Goal: Ask a question: Seek information or help from site administrators or community

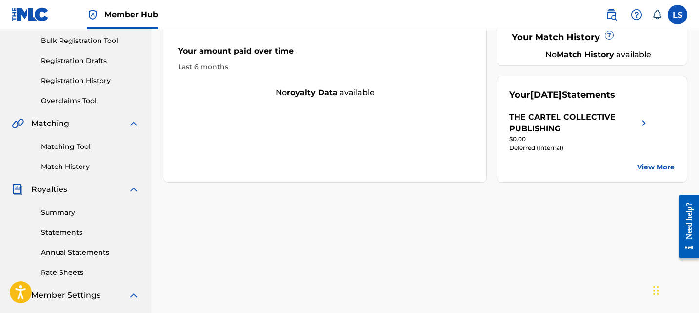
scroll to position [164, 0]
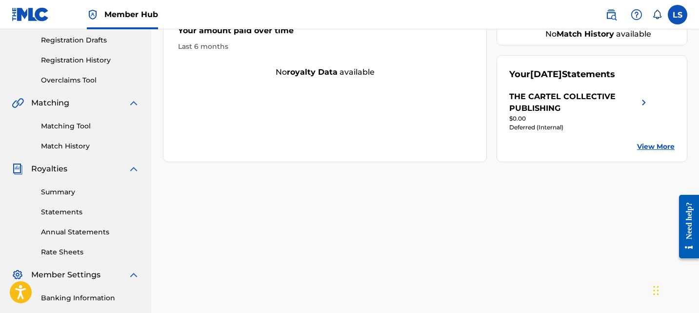
click at [571, 111] on div "THE CARTEL COLLECTIVE PUBLISHING" at bounding box center [574, 102] width 129 height 23
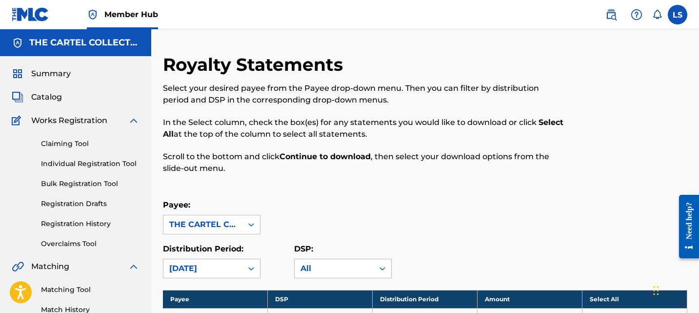
scroll to position [199, 0]
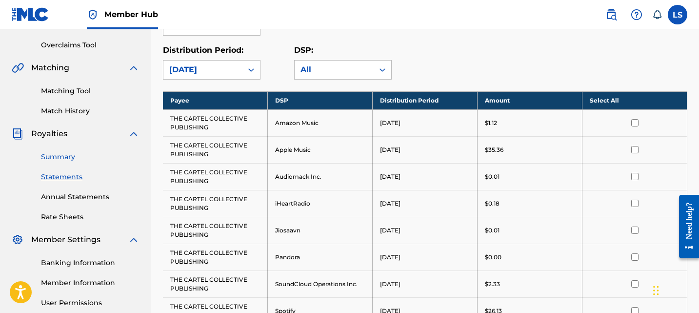
click at [62, 158] on link "Summary" at bounding box center [90, 157] width 99 height 10
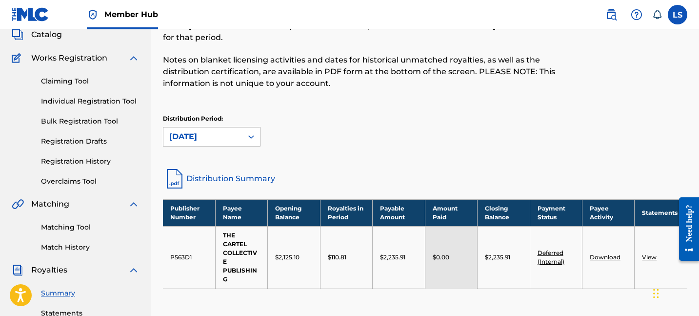
scroll to position [146, 0]
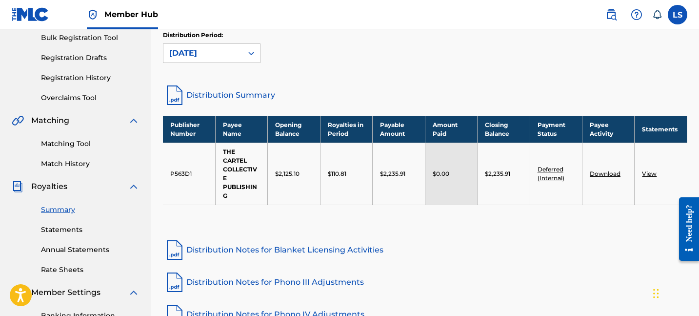
click at [493, 185] on td "$2,235.91" at bounding box center [504, 174] width 52 height 62
click at [557, 172] on link "Deferred (Internal)" at bounding box center [551, 173] width 27 height 16
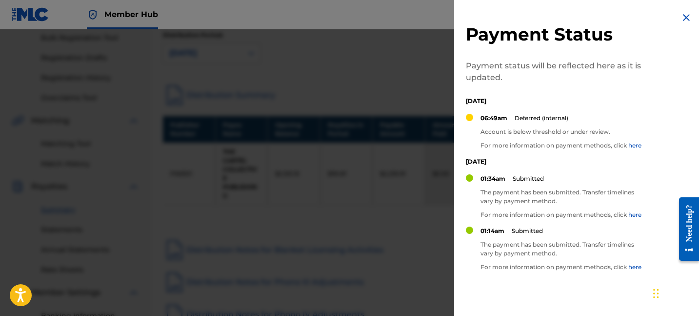
click at [427, 207] on div at bounding box center [349, 187] width 699 height 316
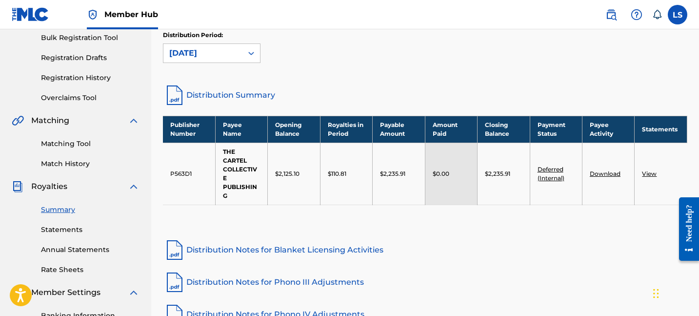
click at [549, 173] on td "Deferred (Internal)" at bounding box center [556, 174] width 52 height 62
click at [550, 171] on link "Deferred (Internal)" at bounding box center [551, 173] width 27 height 16
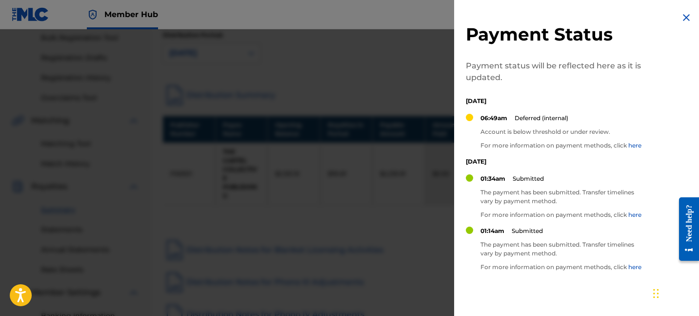
drag, startPoint x: 370, startPoint y: 197, endPoint x: 414, endPoint y: 197, distance: 43.4
click at [370, 197] on div at bounding box center [349, 187] width 699 height 316
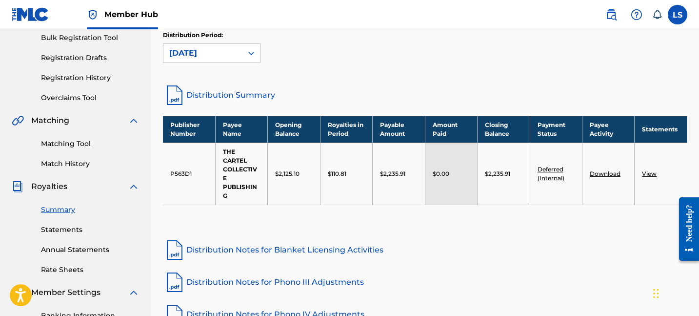
click at [686, 239] on div "Need help?" at bounding box center [689, 222] width 13 height 37
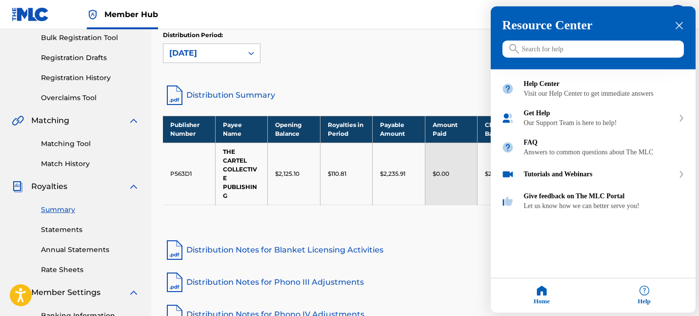
drag, startPoint x: 435, startPoint y: 277, endPoint x: 649, endPoint y: 277, distance: 213.8
click at [435, 277] on div at bounding box center [349, 158] width 699 height 316
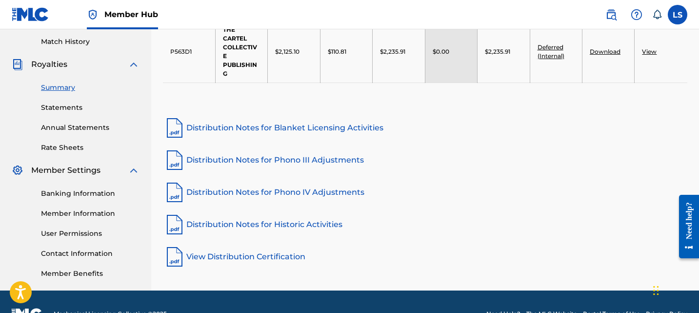
scroll to position [292, 0]
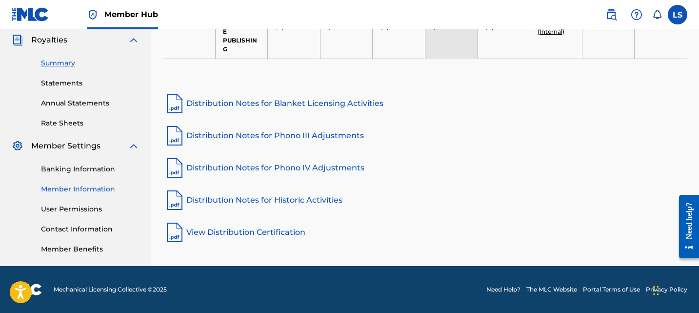
click at [72, 188] on link "Member Information" at bounding box center [90, 189] width 99 height 10
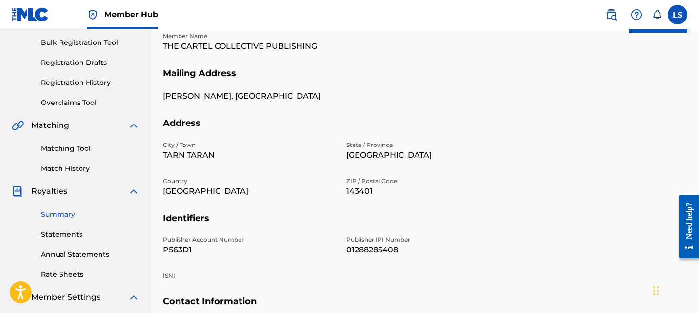
scroll to position [212, 0]
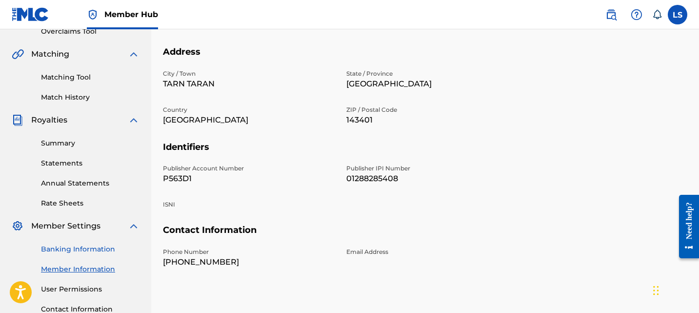
click at [81, 247] on link "Banking Information" at bounding box center [90, 249] width 99 height 10
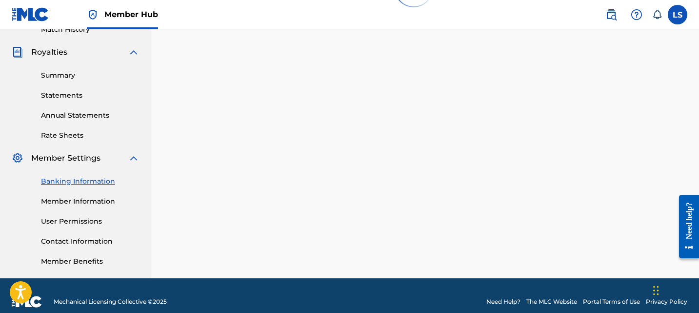
scroll to position [292, 0]
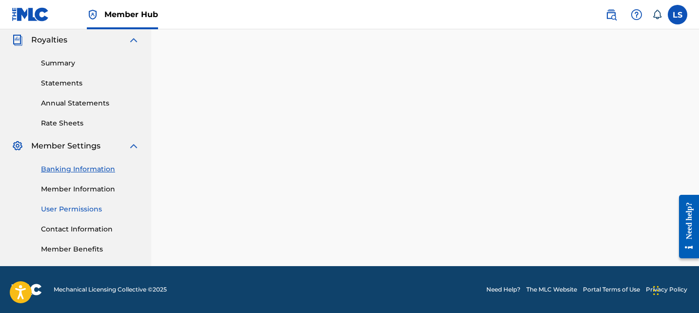
click at [82, 211] on link "User Permissions" at bounding box center [90, 209] width 99 height 10
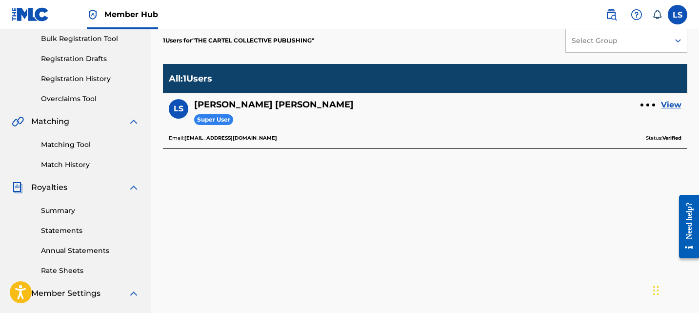
scroll to position [155, 0]
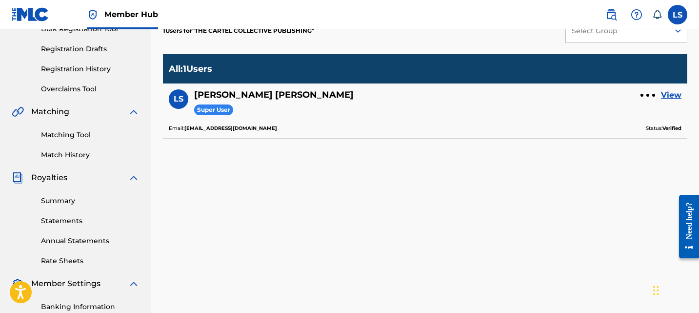
drag, startPoint x: 186, startPoint y: 128, endPoint x: 347, endPoint y: 128, distance: 160.6
click at [347, 128] on div "Email: pindpopmusicgroupinc@gmail.com Status: Verified" at bounding box center [425, 128] width 513 height 9
copy b "[EMAIL_ADDRESS][DOMAIN_NAME]"
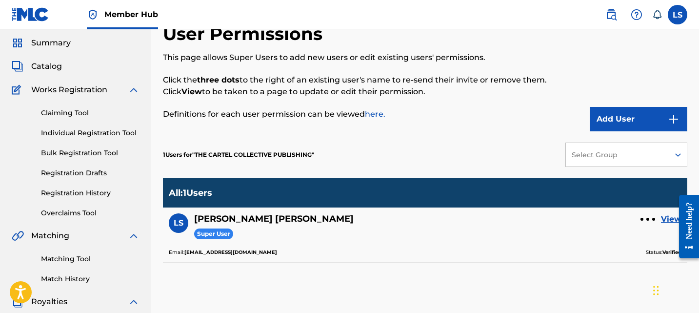
scroll to position [0, 0]
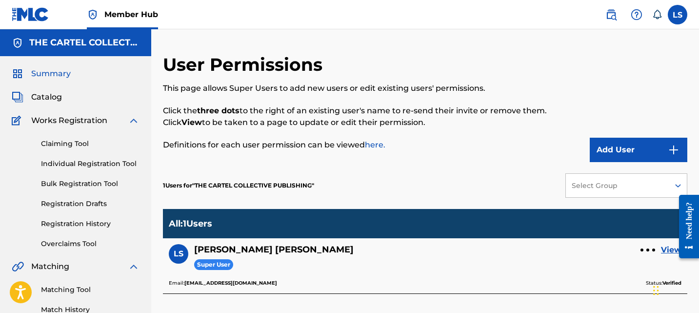
click at [47, 78] on span "Summary" at bounding box center [51, 74] width 40 height 12
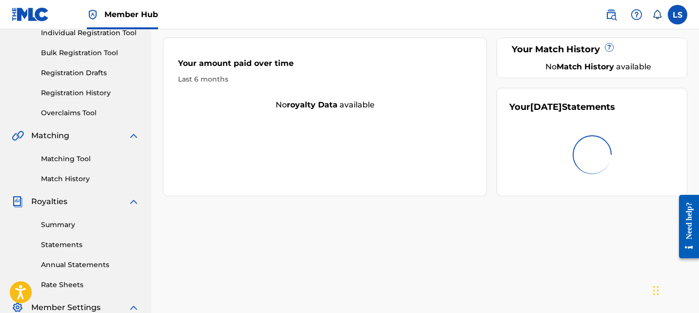
scroll to position [135, 0]
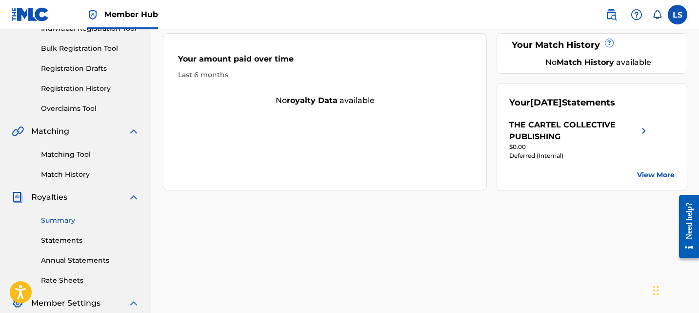
click at [76, 219] on link "Summary" at bounding box center [90, 220] width 99 height 10
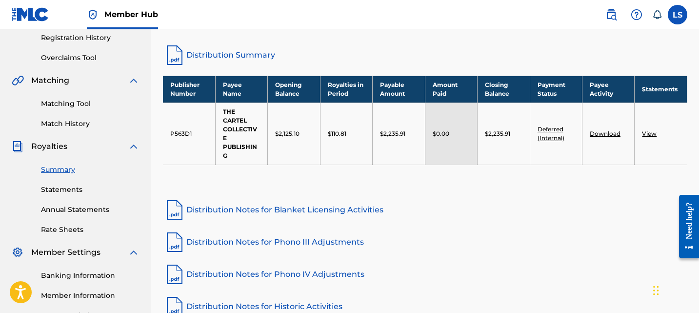
scroll to position [292, 0]
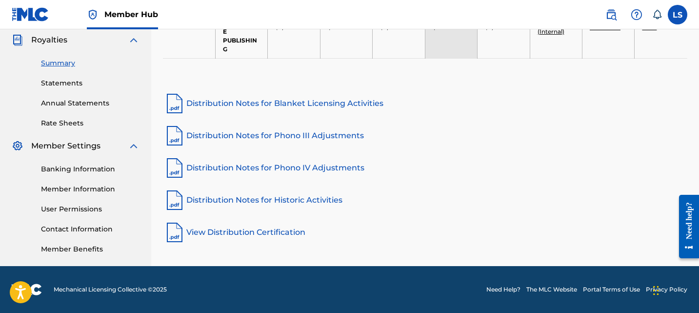
click at [503, 288] on link "Need Help?" at bounding box center [504, 289] width 34 height 9
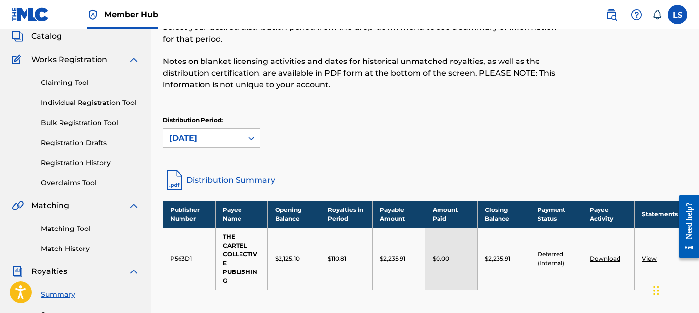
scroll to position [207, 0]
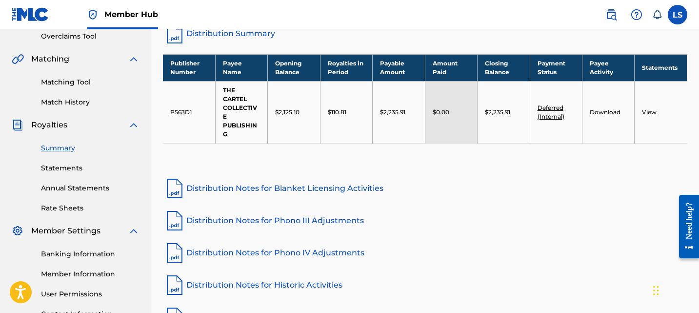
click at [200, 161] on div "Publisher Number Payee Name Opening Balance Royalties in Period Payable Amount …" at bounding box center [425, 111] width 525 height 114
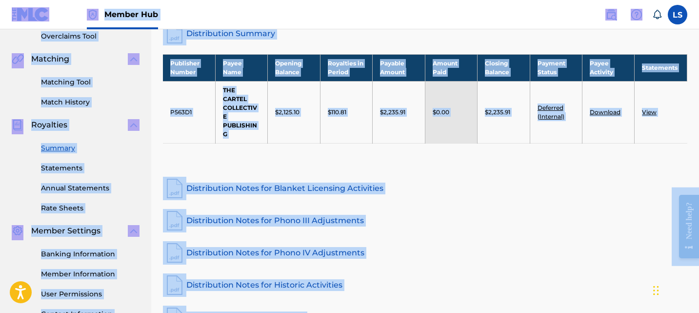
click at [200, 161] on div "Publisher Number Payee Name Opening Balance Royalties in Period Payable Amount …" at bounding box center [425, 111] width 525 height 114
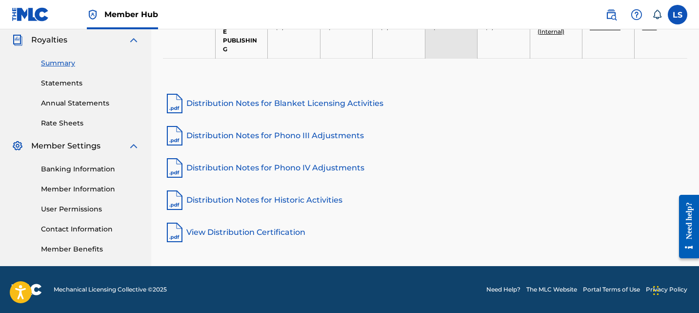
scroll to position [46, 0]
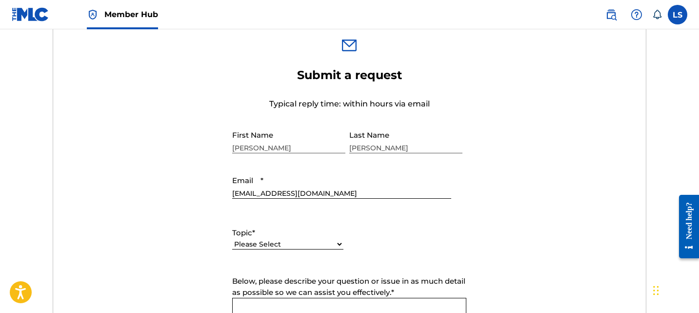
scroll to position [367, 0]
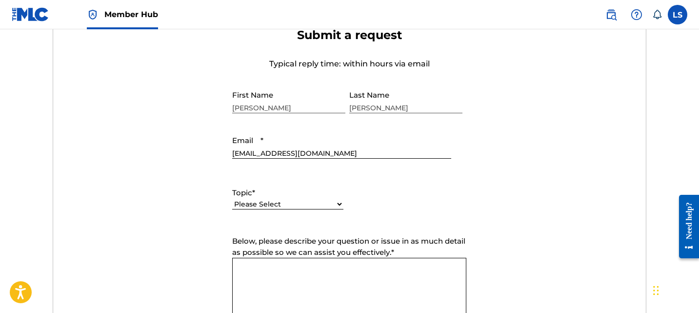
click at [287, 205] on select "Please Select I need help with my account I need help with managing my catalog …" at bounding box center [287, 204] width 111 height 10
click at [232, 200] on select "Please Select I need help with my account I need help with managing my catalog …" at bounding box center [287, 204] width 111 height 10
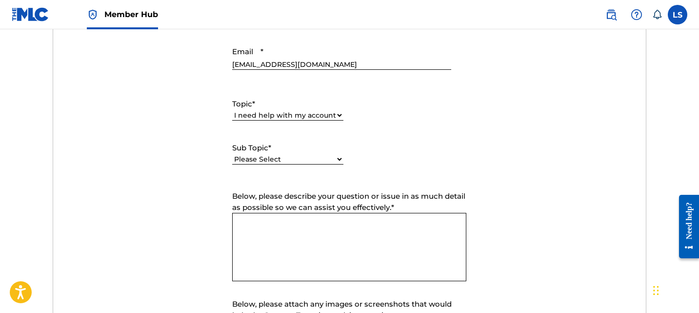
scroll to position [456, 0]
click at [277, 167] on div "Please Select I need help with my user account I can't log in to my user accoun…" at bounding box center [287, 164] width 111 height 22
click at [309, 121] on div "Please Select I need help with my account I need help with managing my catalog …" at bounding box center [287, 120] width 111 height 22
click at [309, 114] on select "Please Select I need help with my account I need help with managing my catalog …" at bounding box center [287, 115] width 111 height 10
select select "I need help with payment"
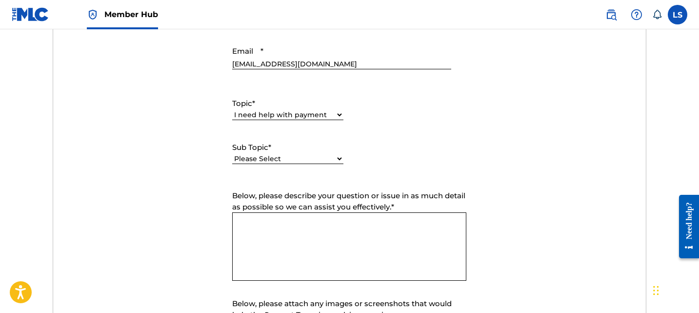
click at [232, 110] on select "Please Select I need help with my account I need help with managing my catalog …" at bounding box center [287, 115] width 111 height 10
click at [288, 159] on select "Please Select I need help setting up my payment information in The MLC Portal I…" at bounding box center [287, 159] width 111 height 10
select select "I need a payment error resolved"
click at [232, 154] on select "Please Select I need help setting up my payment information in The MLC Portal I…" at bounding box center [287, 159] width 111 height 10
click at [293, 237] on textarea "Below, please describe your question or issue in as much detail as possible so …" at bounding box center [349, 246] width 234 height 68
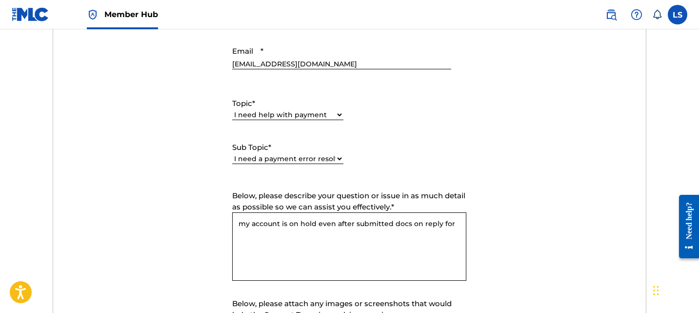
paste textarea "RFI"
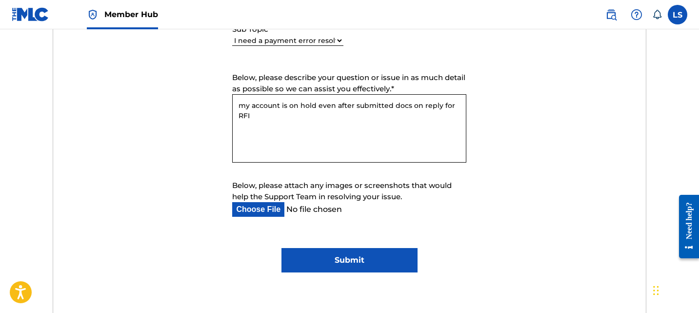
scroll to position [576, 0]
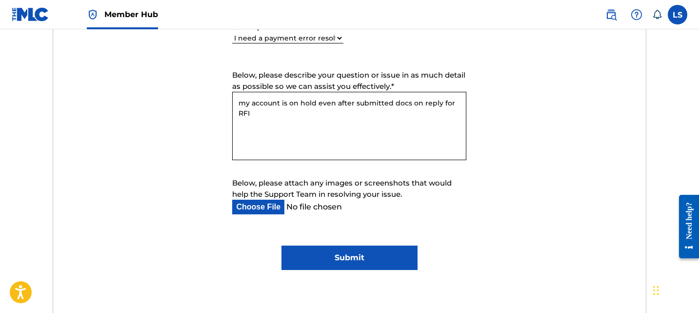
type textarea "my account is on hold even after submitted docs on reply for RFI"
click at [333, 253] on input "Submit" at bounding box center [350, 258] width 136 height 24
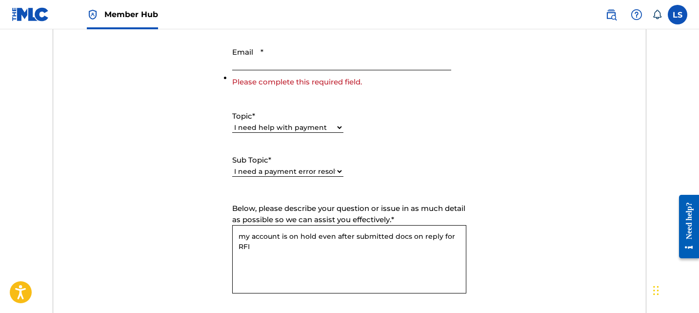
scroll to position [440, 0]
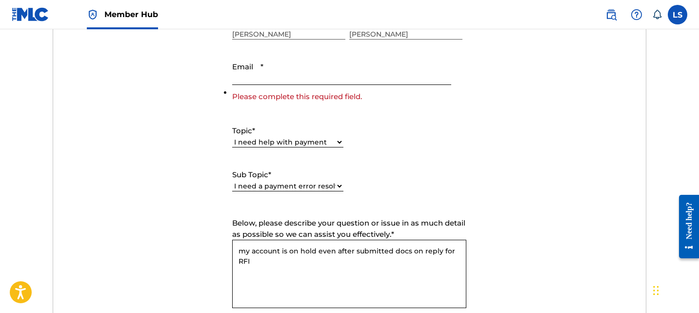
click at [272, 65] on input "Email *" at bounding box center [341, 71] width 219 height 28
type input "[EMAIL_ADDRESS][DOMAIN_NAME]"
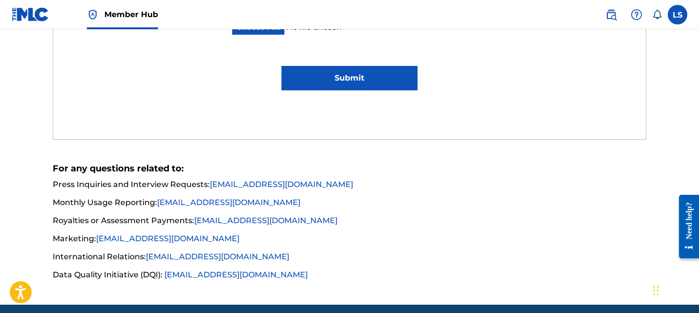
scroll to position [752, 0]
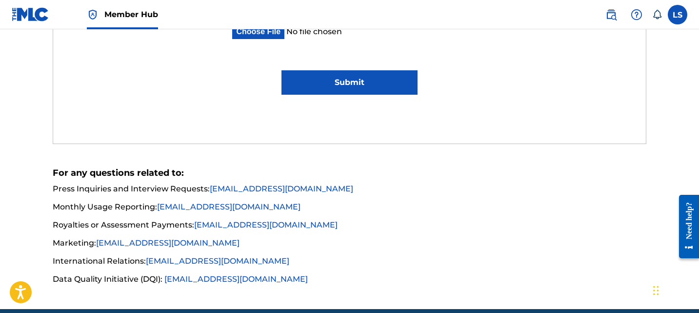
click at [362, 81] on input "Submit" at bounding box center [350, 82] width 136 height 24
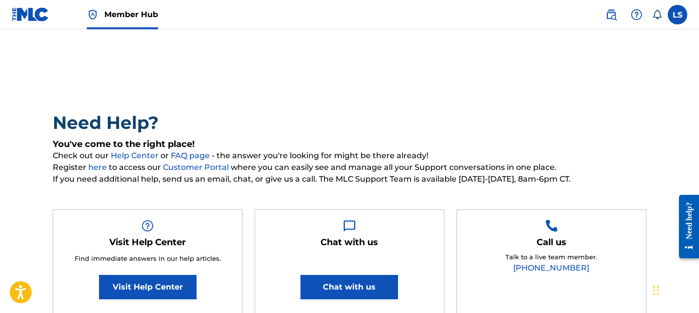
scroll to position [0, 0]
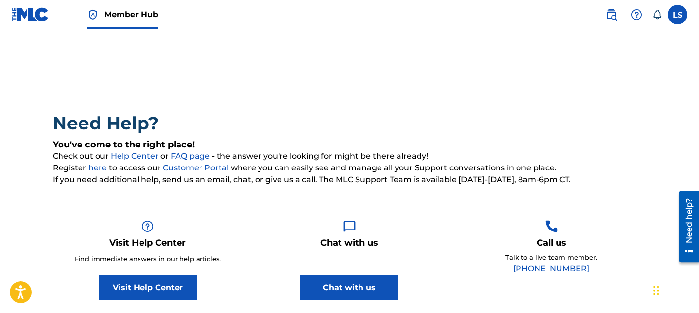
click at [362, 143] on h5 "You've come to the right place!" at bounding box center [350, 144] width 594 height 11
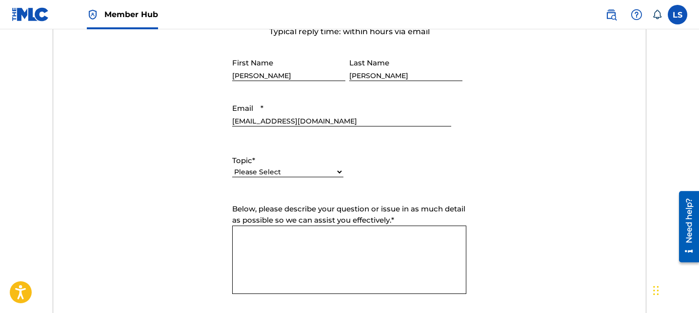
scroll to position [552, 0]
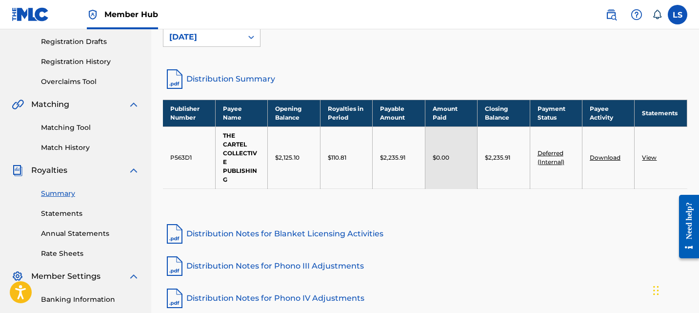
scroll to position [162, 0]
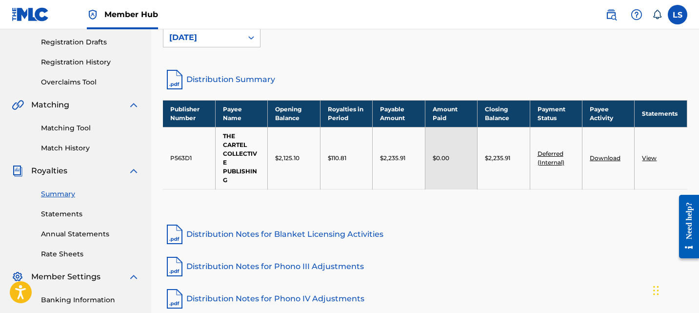
click at [390, 201] on div "Publisher Number Payee Name Opening Balance Royalties in Period Payable Amount …" at bounding box center [425, 157] width 525 height 114
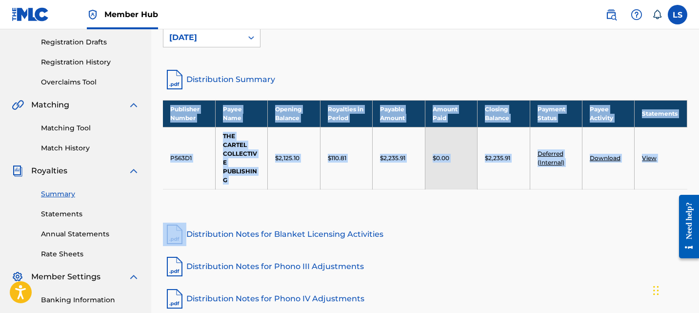
click at [390, 201] on div "Publisher Number Payee Name Opening Balance Royalties in Period Payable Amount …" at bounding box center [425, 157] width 525 height 114
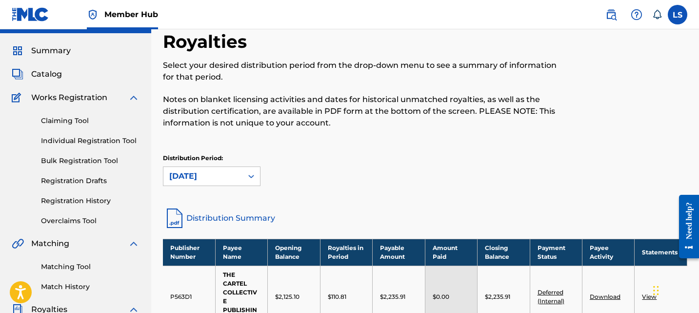
scroll to position [9, 0]
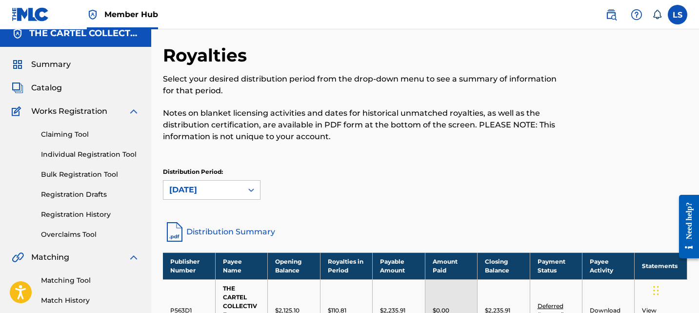
click at [210, 209] on div "Royalties Select your desired distribution period from the drop-down menu to se…" at bounding box center [425, 132] width 525 height 176
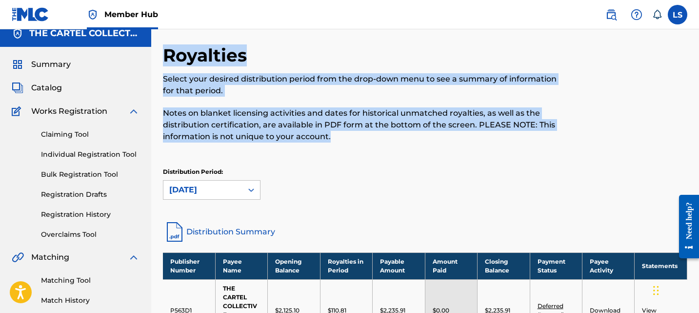
drag, startPoint x: 332, startPoint y: 138, endPoint x: 164, endPoint y: 57, distance: 186.0
click at [164, 57] on div "Royalties Select your desired distribution period from the drop-down menu to se…" at bounding box center [365, 98] width 404 height 109
click at [164, 57] on h2 "Royalties" at bounding box center [207, 55] width 89 height 22
drag, startPoint x: 164, startPoint y: 57, endPoint x: 332, endPoint y: 135, distance: 185.2
click at [332, 135] on div "Royalties Select your desired distribution period from the drop-down menu to se…" at bounding box center [365, 98] width 404 height 109
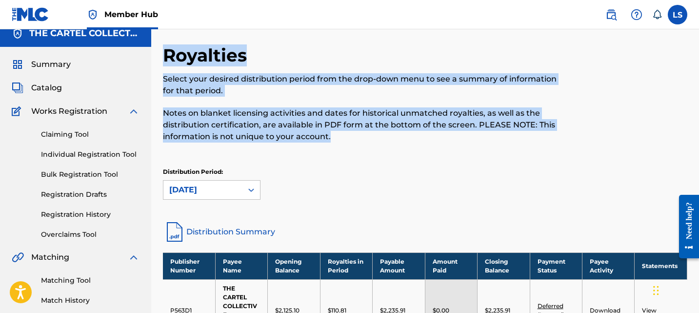
click at [332, 135] on p "Notes on blanket licensing activities and dates for historical unmatched royalt…" at bounding box center [365, 124] width 404 height 35
drag, startPoint x: 332, startPoint y: 141, endPoint x: 164, endPoint y: 47, distance: 192.7
click at [164, 47] on div "Royalties Select your desired distribution period from the drop-down menu to se…" at bounding box center [365, 98] width 404 height 109
click at [164, 47] on h2 "Royalties" at bounding box center [207, 55] width 89 height 22
drag, startPoint x: 162, startPoint y: 48, endPoint x: 360, endPoint y: 139, distance: 218.2
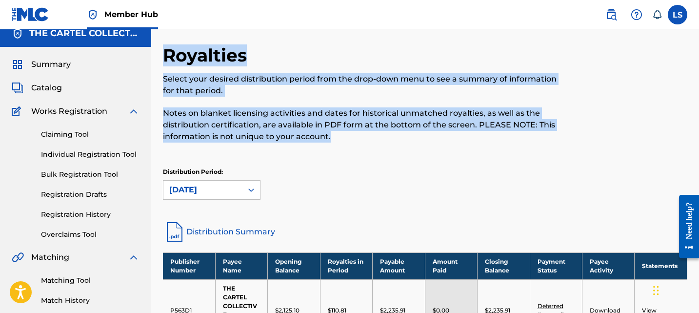
click at [360, 139] on div "Royalties Select your desired distribution period from the drop-down menu to se…" at bounding box center [425, 296] width 548 height 505
click at [360, 139] on p "Notes on blanket licensing activities and dates for historical unmatched royalt…" at bounding box center [365, 124] width 404 height 35
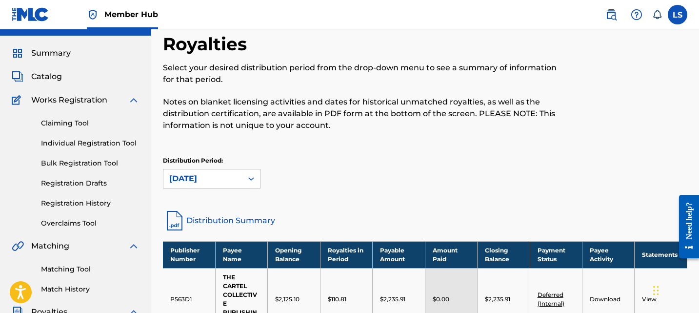
scroll to position [31, 0]
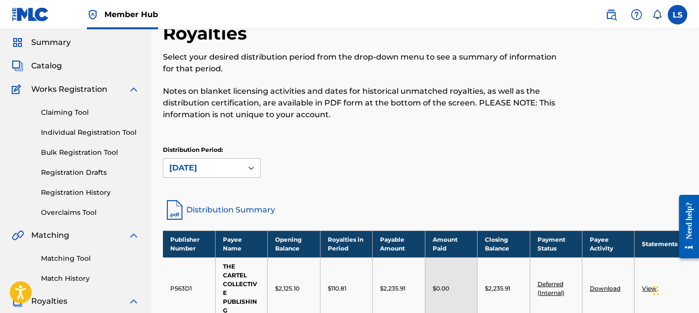
click at [365, 218] on link "Distribution Summary" at bounding box center [425, 209] width 525 height 23
click at [460, 264] on td "$0.00" at bounding box center [451, 288] width 52 height 62
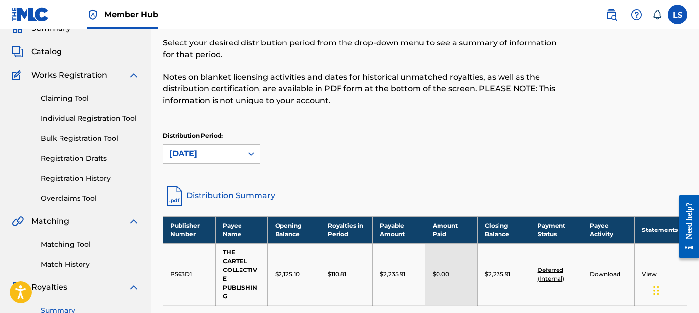
scroll to position [0, 0]
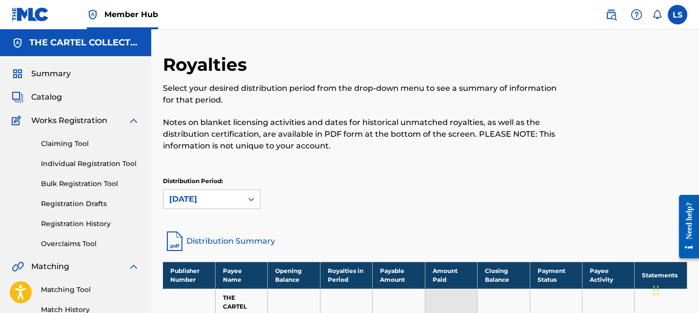
click at [402, 189] on div "Distribution Period: September 2025" at bounding box center [425, 193] width 525 height 32
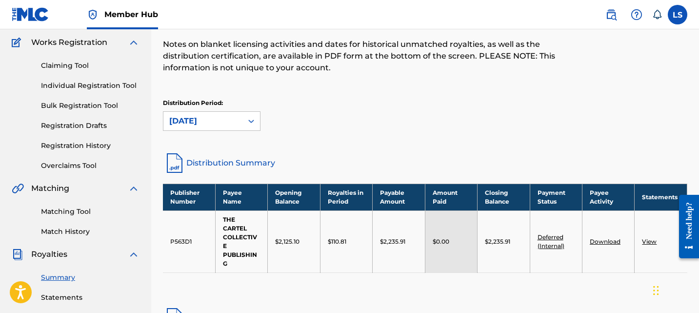
scroll to position [131, 0]
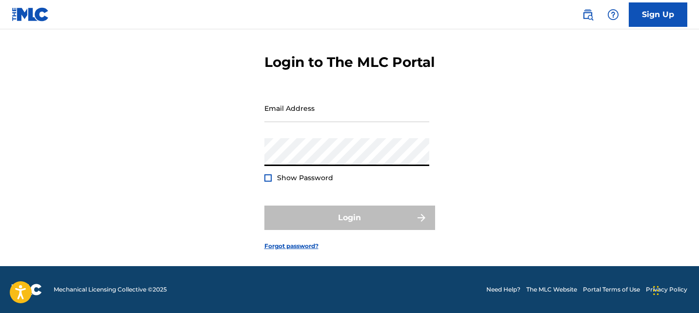
type input "[EMAIL_ADDRESS][DOMAIN_NAME]"
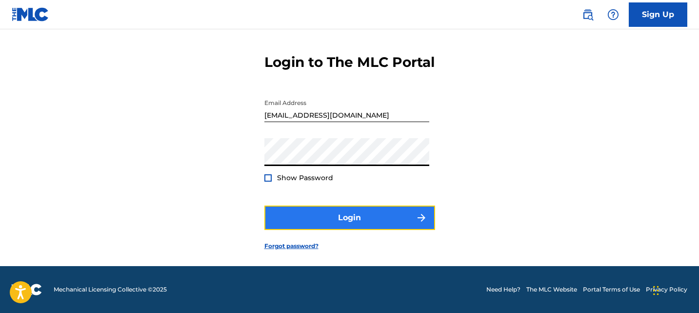
click at [356, 215] on button "Login" at bounding box center [350, 217] width 171 height 24
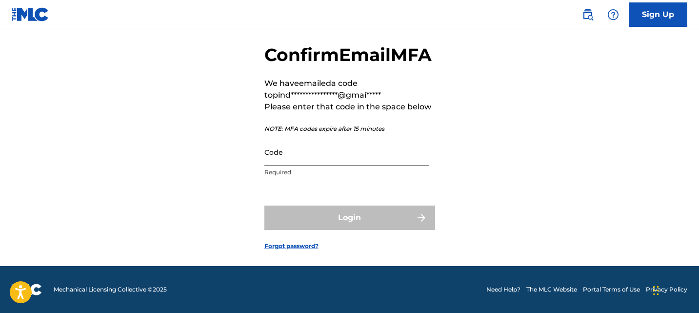
click at [383, 166] on input "Code" at bounding box center [347, 152] width 165 height 28
paste input "785058"
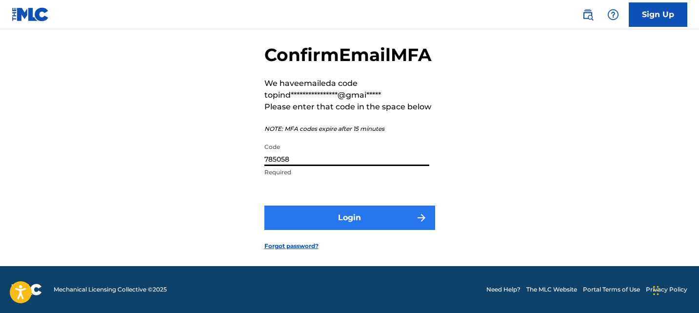
type input "785058"
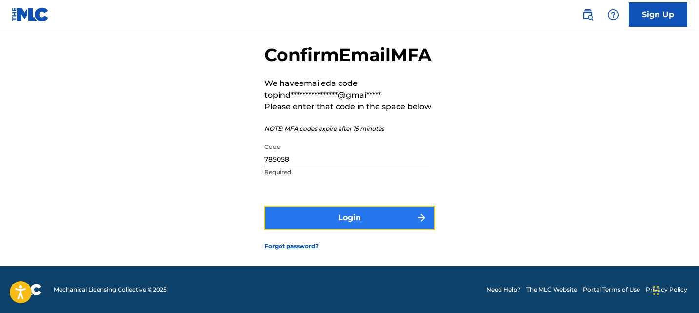
click at [367, 230] on button "Login" at bounding box center [350, 217] width 171 height 24
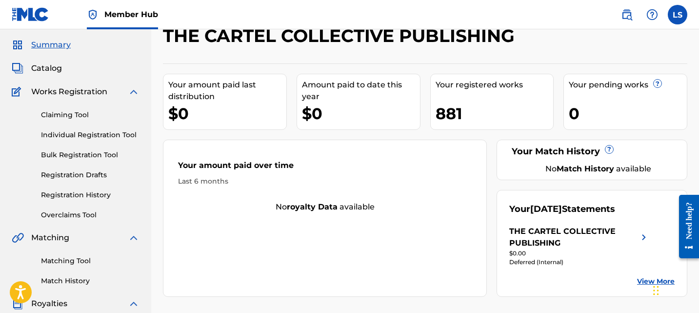
scroll to position [28, 0]
click at [46, 63] on span "Catalog" at bounding box center [46, 69] width 31 height 12
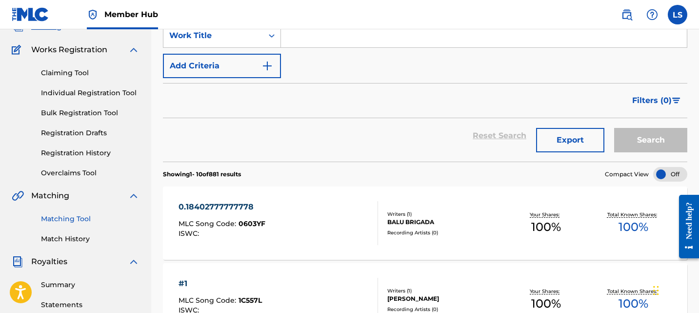
scroll to position [69, 0]
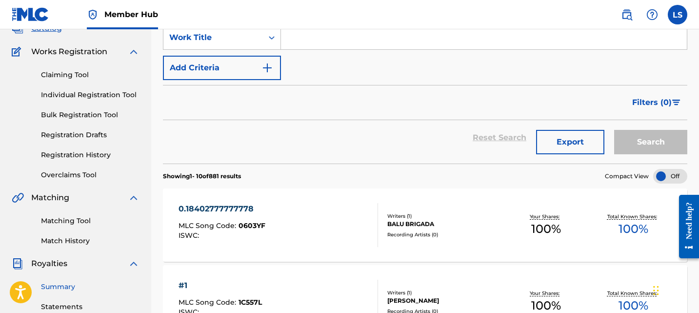
click at [85, 288] on link "Summary" at bounding box center [90, 287] width 99 height 10
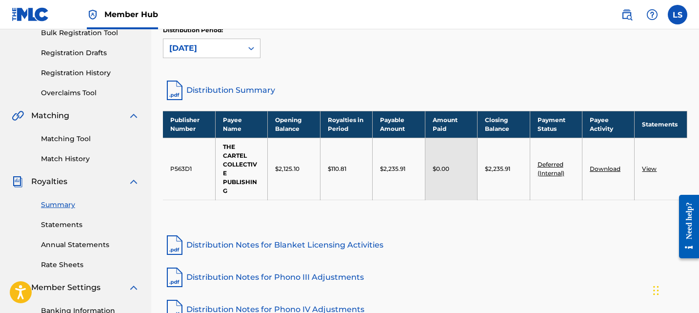
scroll to position [147, 0]
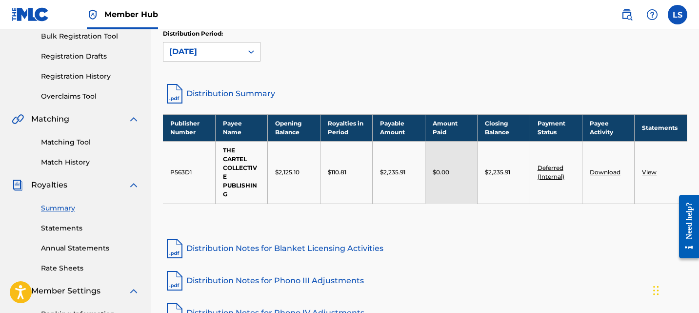
click at [477, 193] on td "$0.00" at bounding box center [451, 172] width 52 height 62
